Goal: Use online tool/utility: Utilize a website feature to perform a specific function

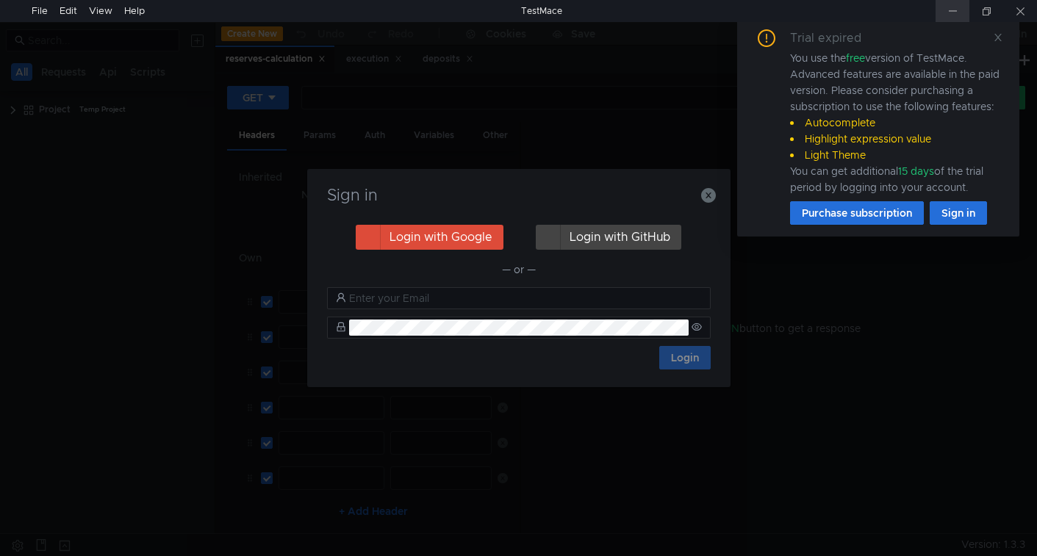
click at [954, 9] on div at bounding box center [953, 11] width 34 height 22
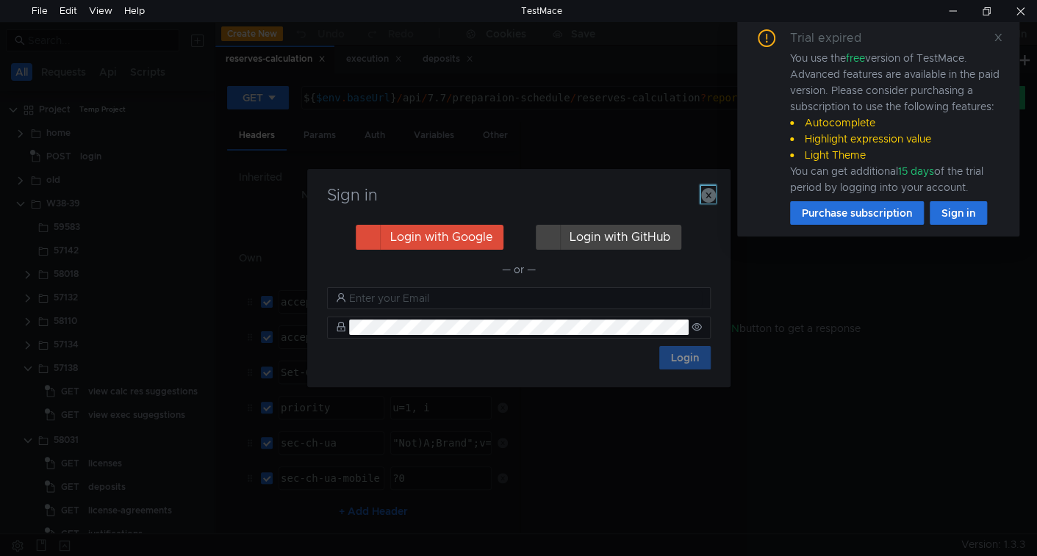
click at [707, 198] on icon "button" at bounding box center [708, 195] width 15 height 15
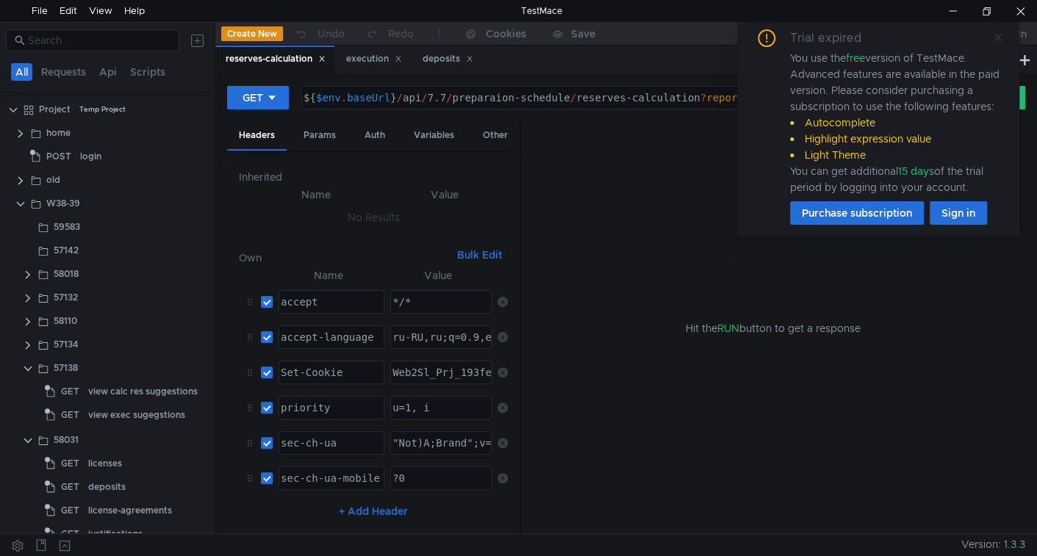
click at [997, 40] on icon at bounding box center [998, 37] width 10 height 10
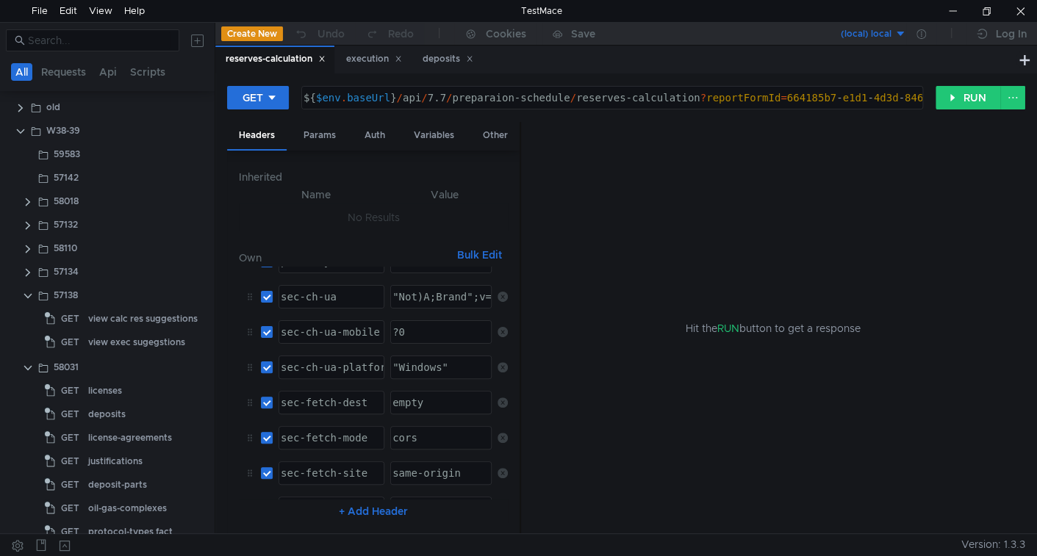
scroll to position [372, 0]
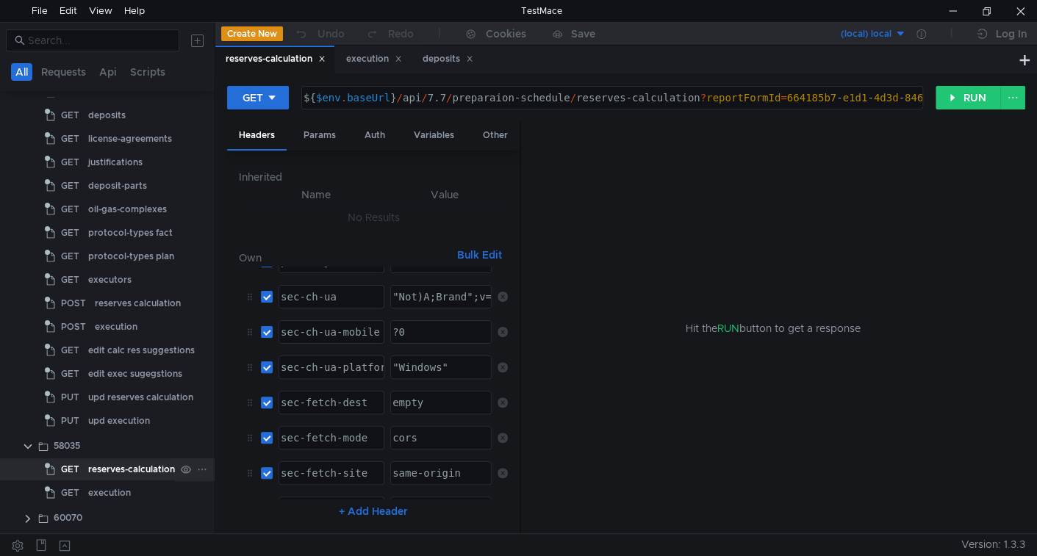
click at [119, 466] on div "reserves-calculation" at bounding box center [131, 470] width 87 height 22
click at [332, 136] on div "Params" at bounding box center [320, 135] width 56 height 27
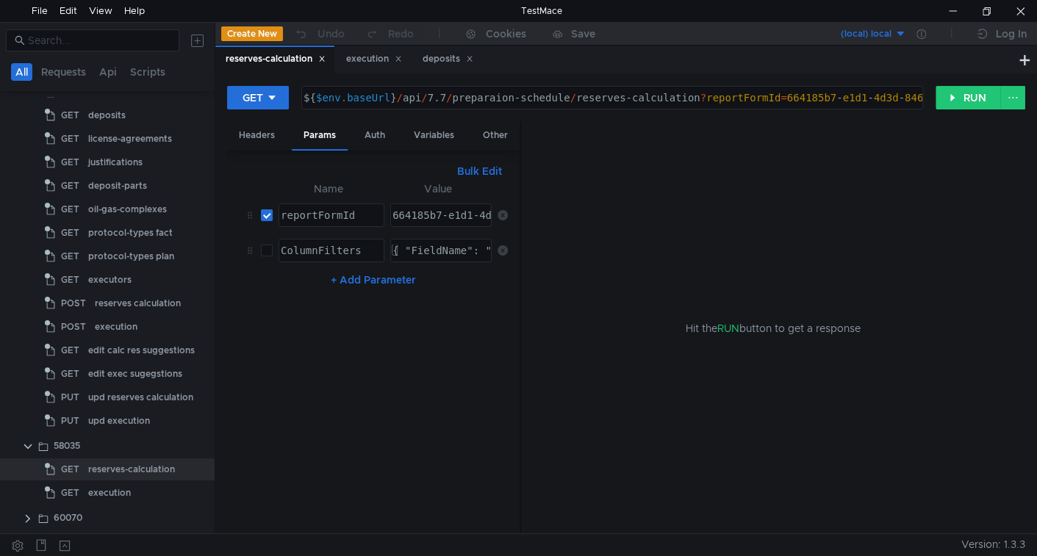
click at [484, 172] on button "Bulk Edit" at bounding box center [479, 171] width 57 height 18
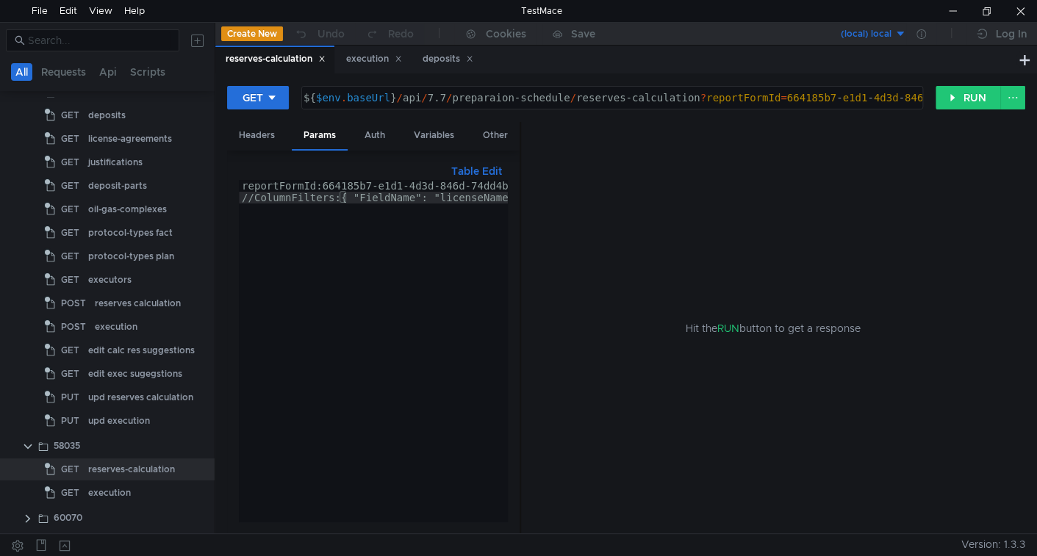
click at [484, 172] on button "Table Edit" at bounding box center [476, 171] width 62 height 18
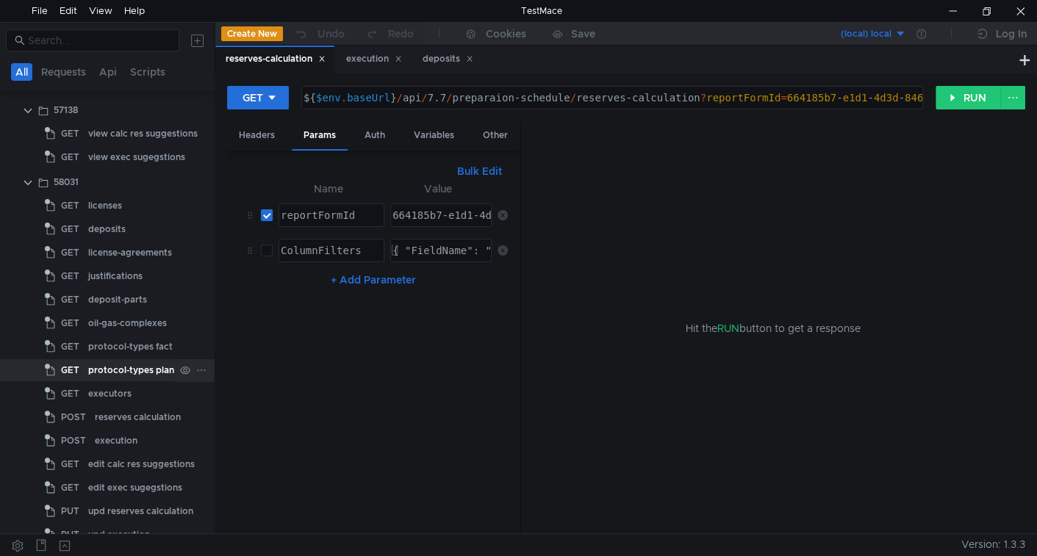
scroll to position [225, 0]
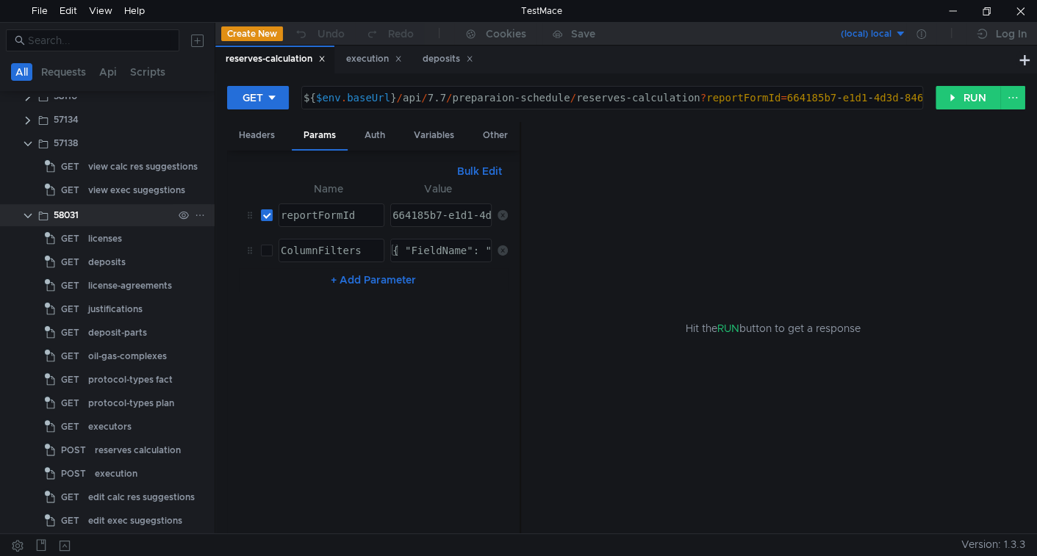
click at [31, 215] on clr-icon at bounding box center [28, 216] width 12 height 12
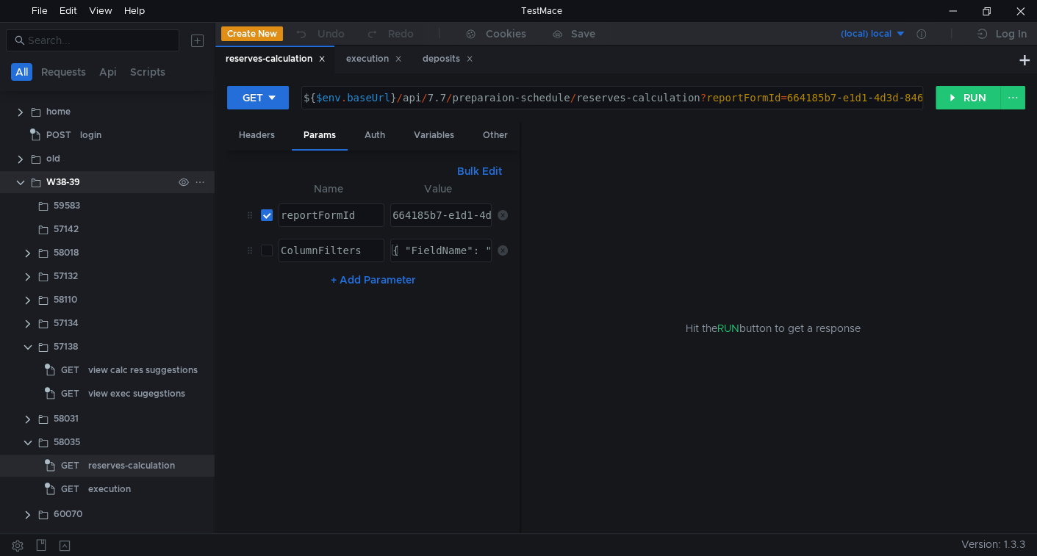
scroll to position [18, 0]
click at [23, 186] on clr-icon at bounding box center [21, 187] width 12 height 12
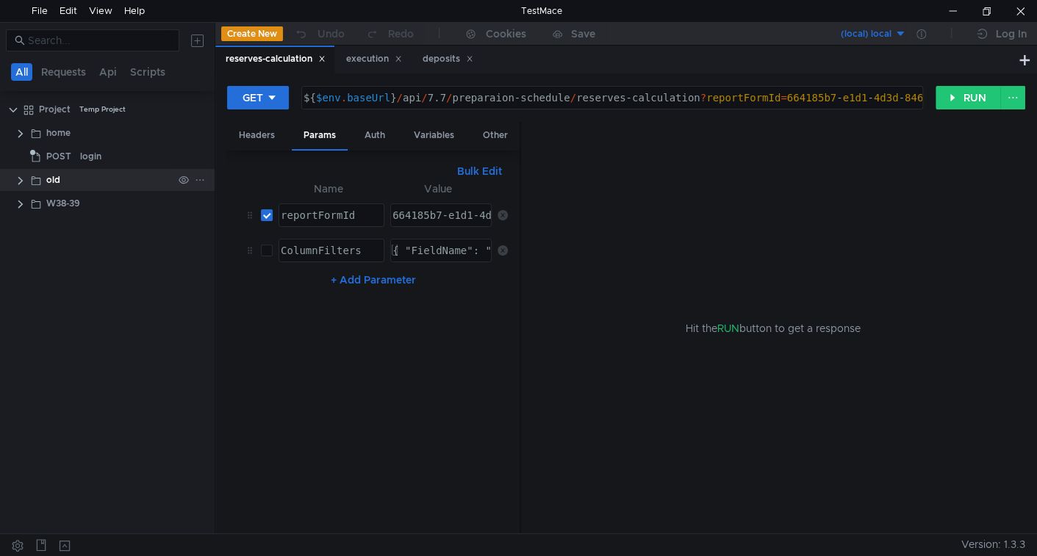
click at [20, 184] on clr-icon at bounding box center [21, 181] width 12 height 12
click at [20, 175] on clr-icon at bounding box center [21, 181] width 12 height 12
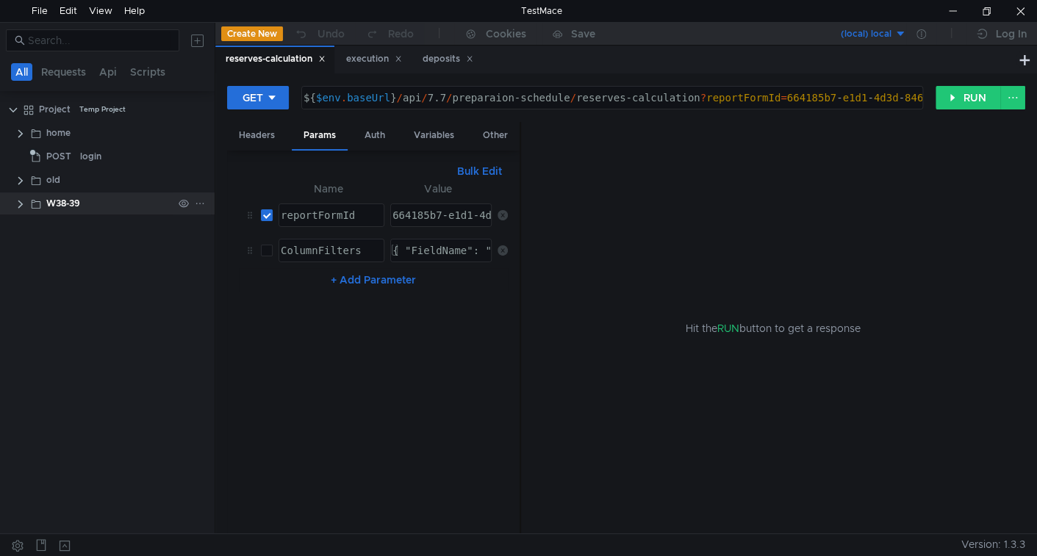
drag, startPoint x: 21, startPoint y: 212, endPoint x: 20, endPoint y: 204, distance: 7.5
click at [20, 204] on app-app-tree-node-expander at bounding box center [21, 204] width 12 height 22
click at [18, 201] on clr-icon at bounding box center [21, 204] width 12 height 12
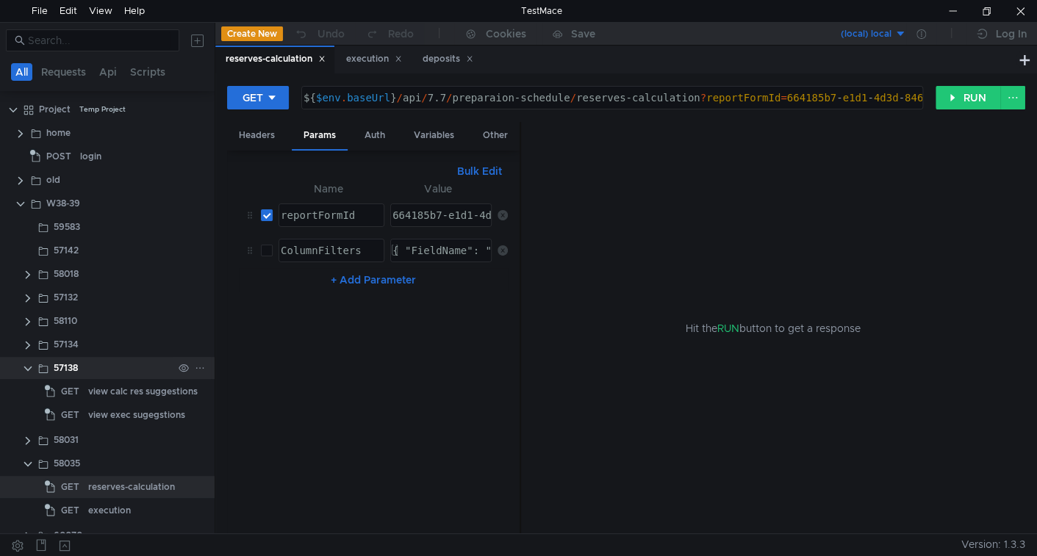
click at [28, 372] on clr-icon at bounding box center [28, 369] width 12 height 12
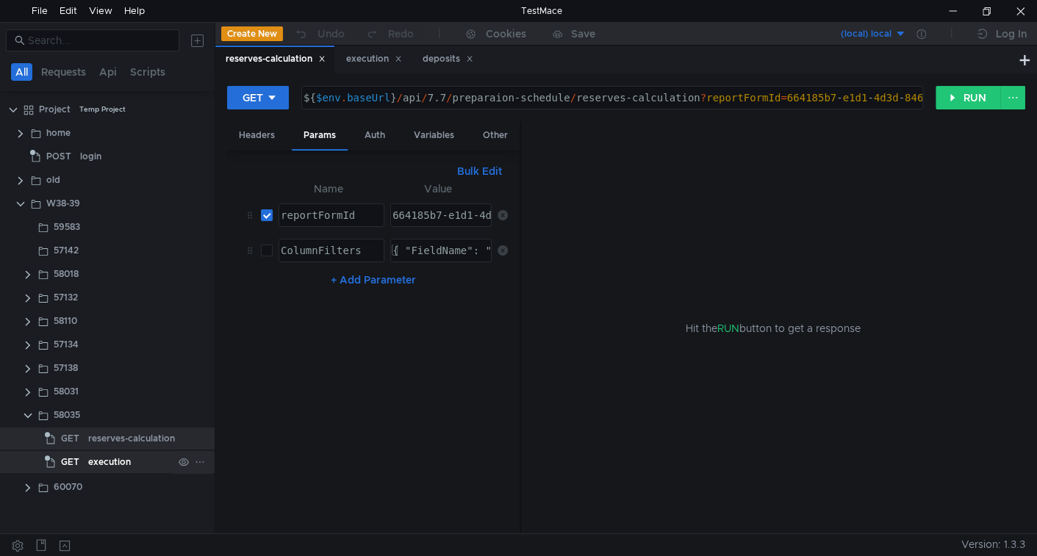
click at [114, 464] on div "execution" at bounding box center [109, 462] width 43 height 22
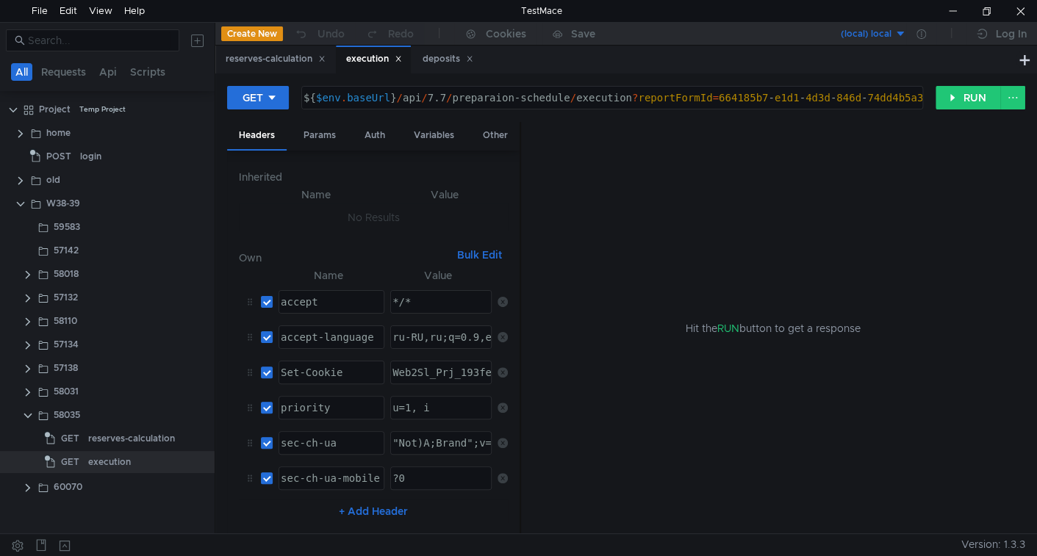
click at [986, 545] on span "Version: 1.3.3" at bounding box center [993, 544] width 64 height 21
click at [1025, 11] on div at bounding box center [1020, 11] width 34 height 22
